Goal: Transaction & Acquisition: Download file/media

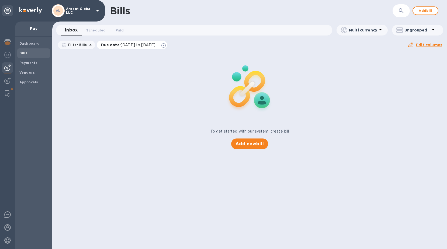
click at [161, 44] on span "Due date : [DATE] to [DATE]" at bounding box center [131, 44] width 60 height 5
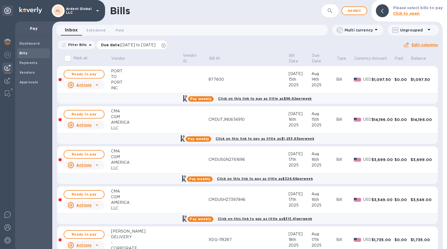
click at [166, 45] on icon at bounding box center [163, 45] width 4 height 4
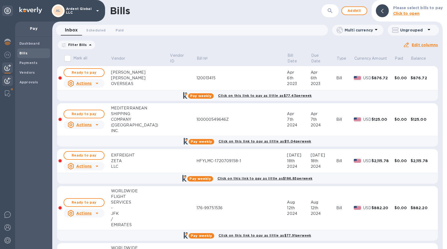
click at [9, 79] on img at bounding box center [7, 81] width 6 height 6
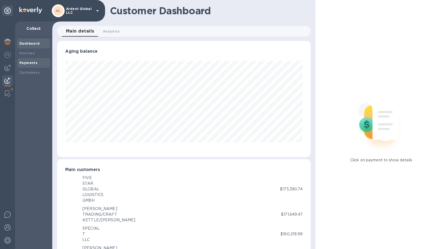
scroll to position [269073, 268939]
click at [23, 60] on div "Payments" at bounding box center [33, 62] width 29 height 5
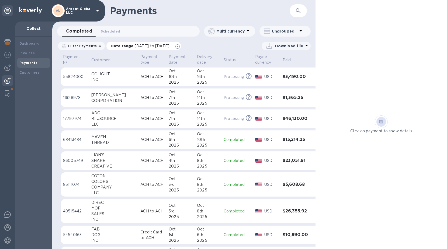
click at [180, 45] on icon at bounding box center [177, 46] width 4 height 4
click at [294, 45] on p "Download file" at bounding box center [289, 45] width 28 height 5
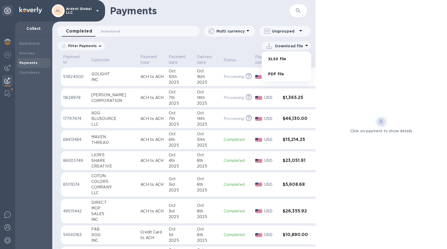
click at [275, 56] on li "XLSX file" at bounding box center [286, 58] width 37 height 15
